Goal: Task Accomplishment & Management: Use online tool/utility

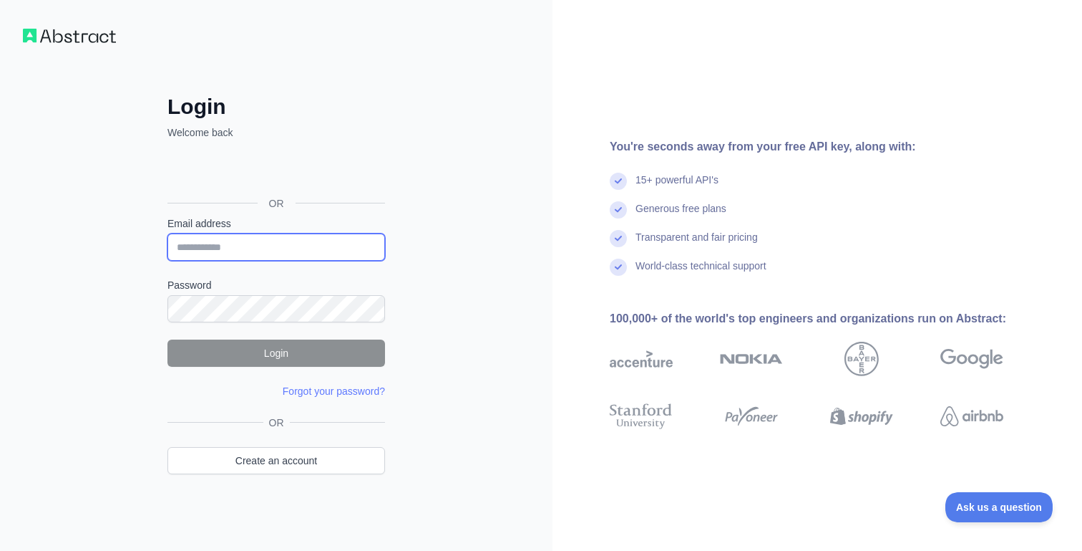
click at [264, 238] on input "Email address" at bounding box center [277, 246] width 218 height 27
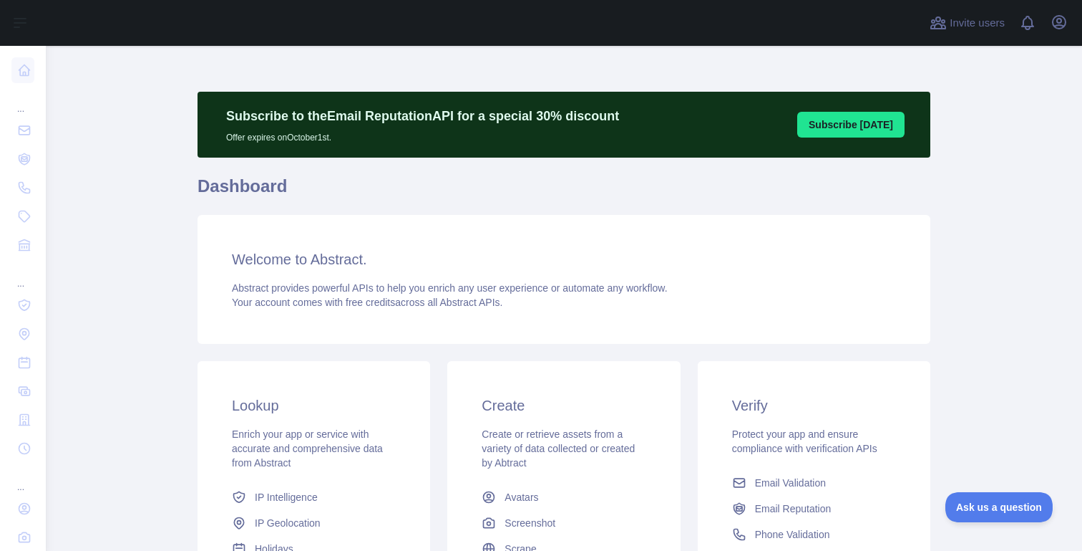
scroll to position [228, 0]
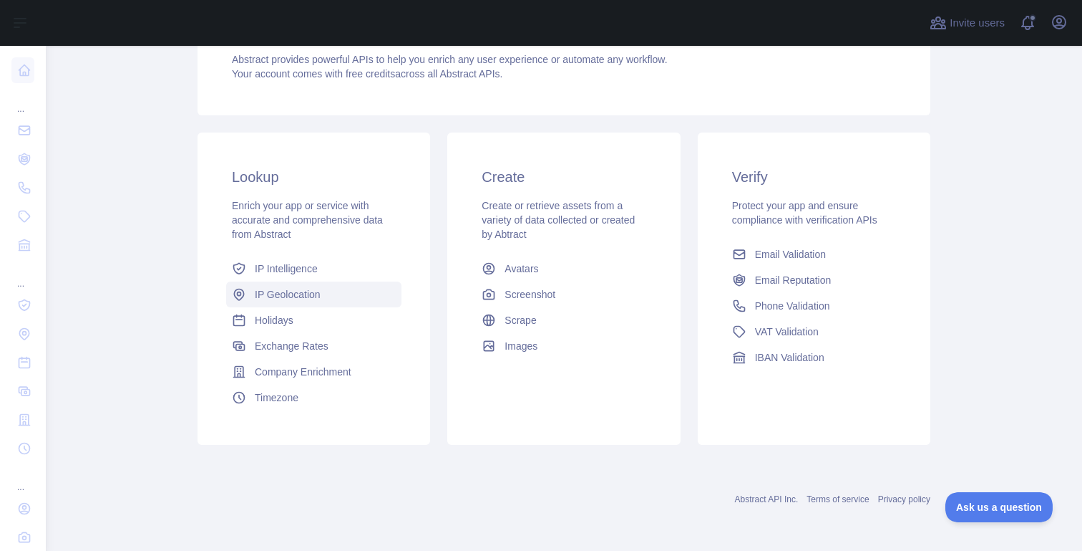
click at [287, 297] on span "IP Geolocation" at bounding box center [288, 294] width 66 height 14
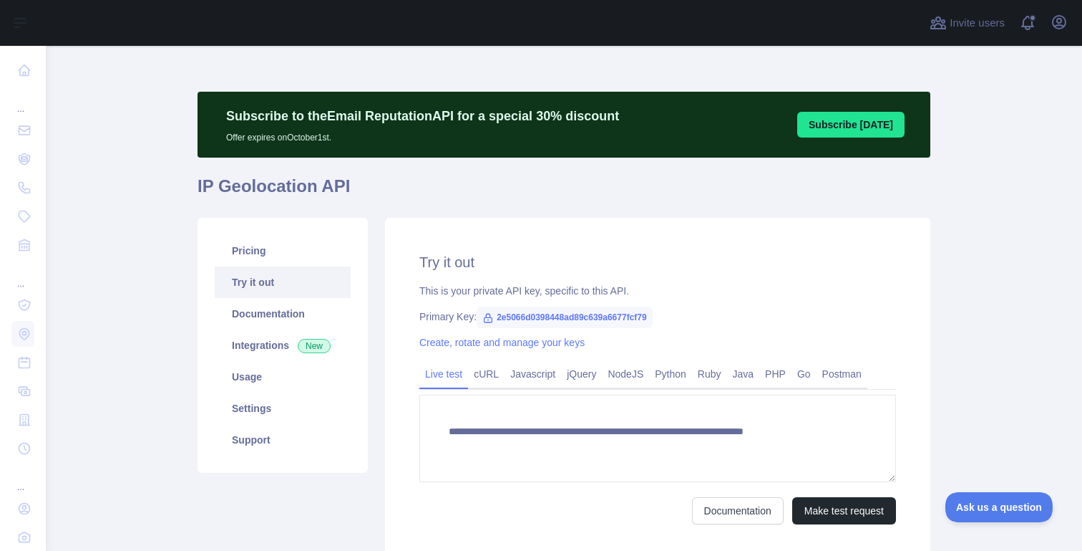
type textarea "**********"
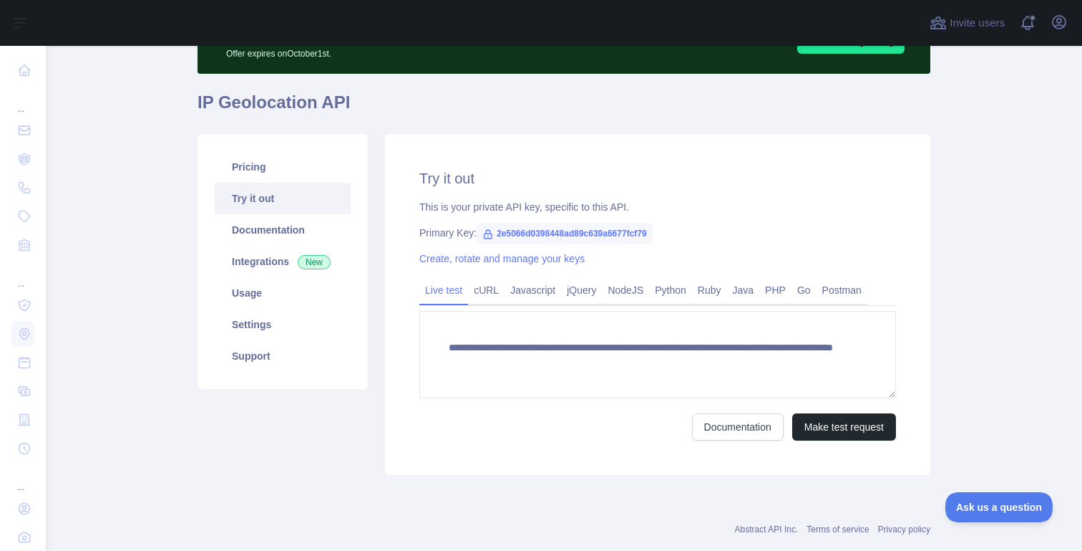
scroll to position [85, 0]
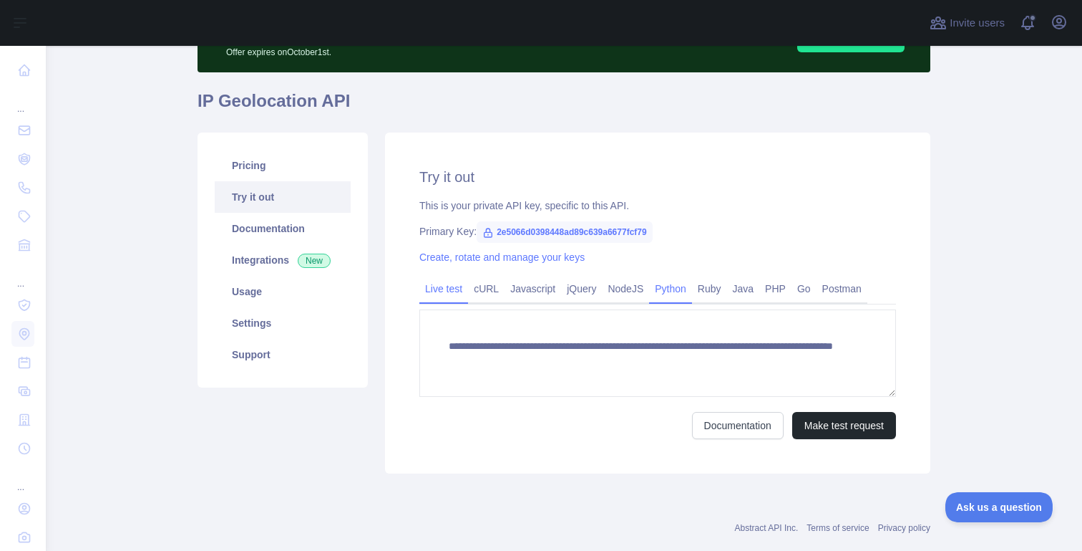
click at [667, 289] on link "Python" at bounding box center [670, 288] width 43 height 23
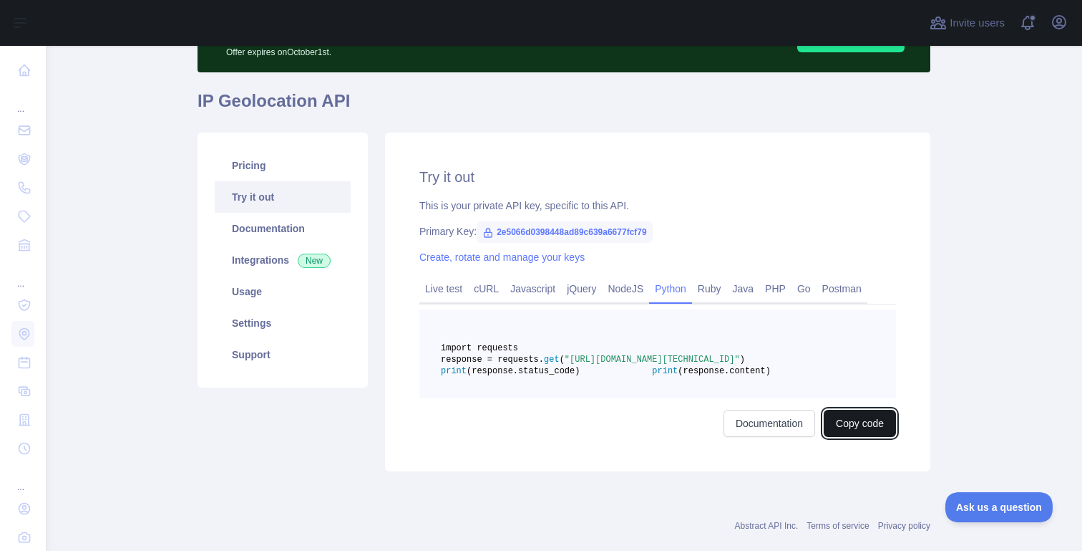
click at [859, 437] on button "Copy code" at bounding box center [860, 422] width 72 height 27
click at [259, 231] on link "Documentation" at bounding box center [283, 228] width 136 height 31
